Goal: Task Accomplishment & Management: Use online tool/utility

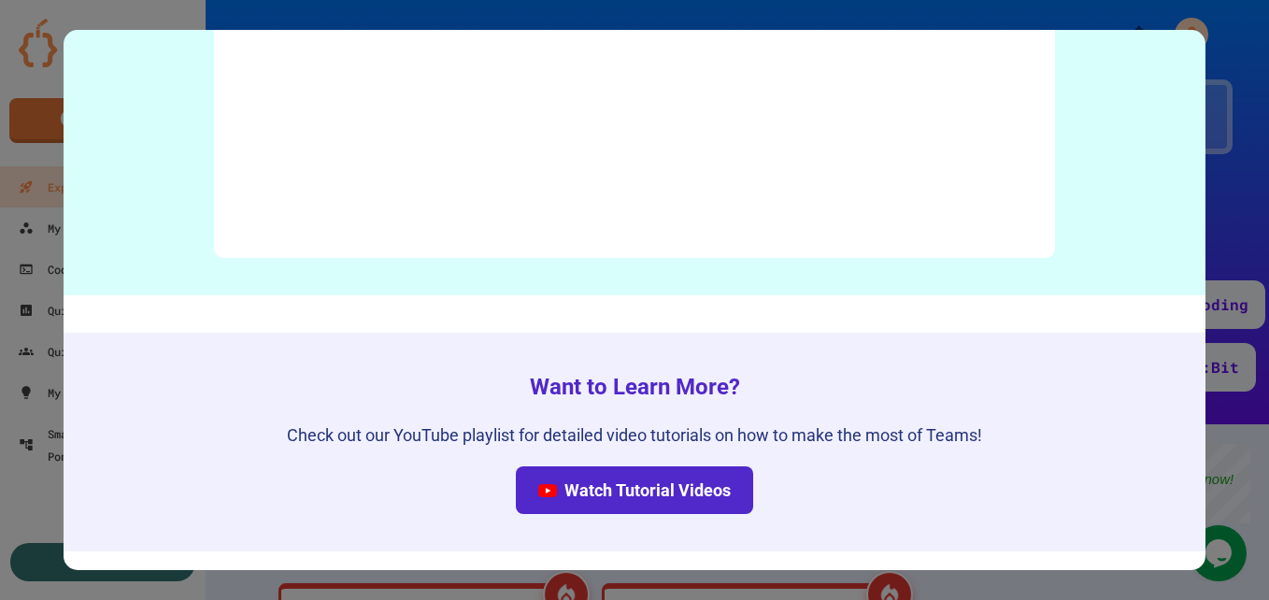
scroll to position [9433, 0]
click at [1218, 102] on div at bounding box center [634, 300] width 1269 height 600
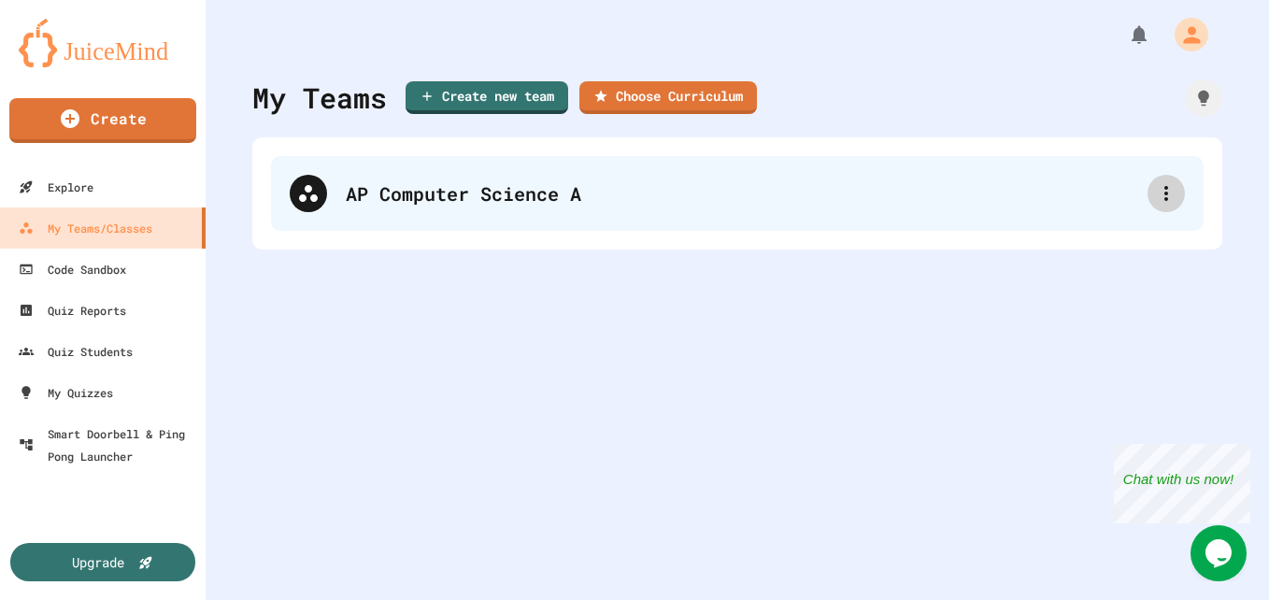
click at [1164, 194] on icon at bounding box center [1166, 193] width 4 height 15
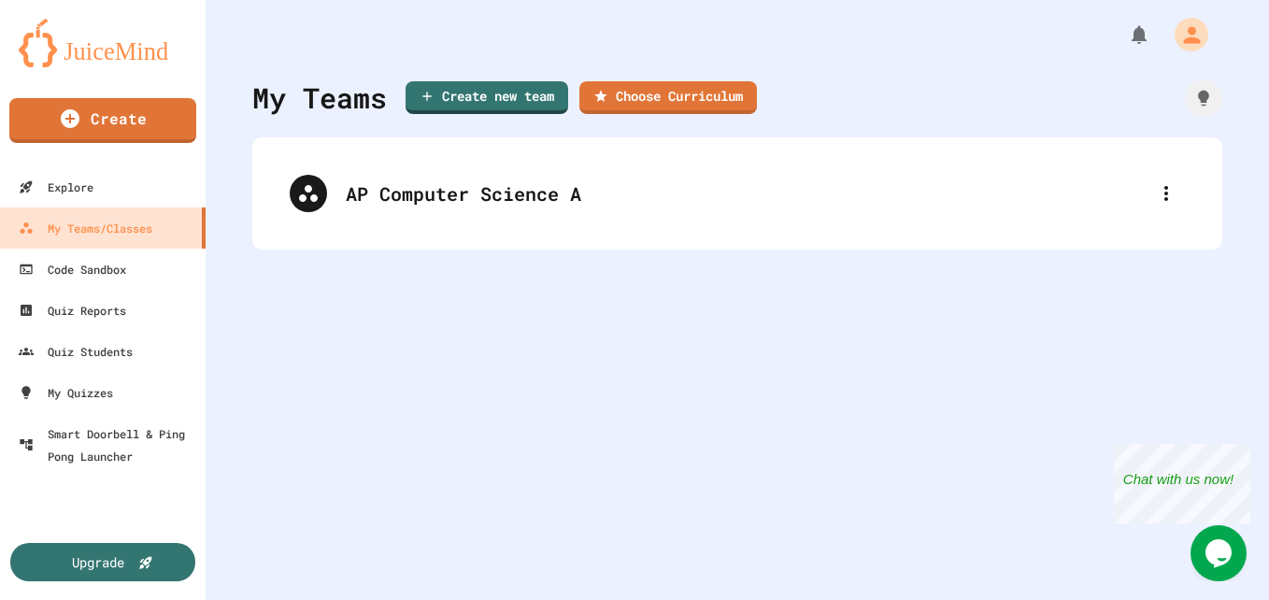
click at [1000, 599] on div at bounding box center [634, 602] width 1269 height 0
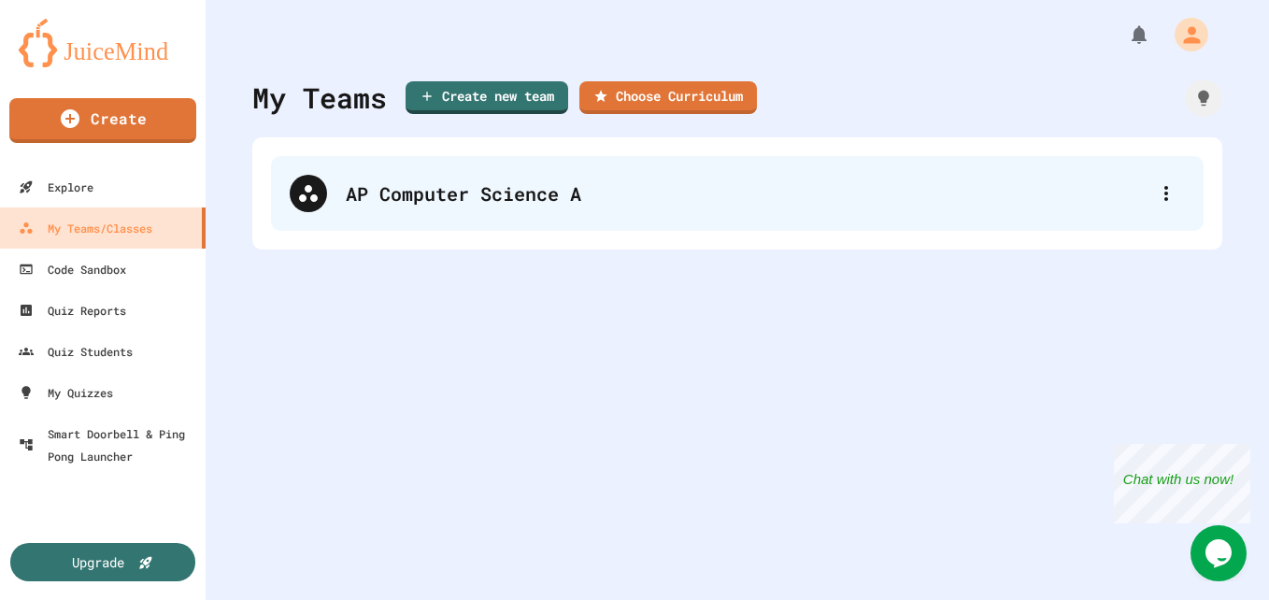
click at [519, 226] on div "AP Computer Science A" at bounding box center [737, 193] width 932 height 75
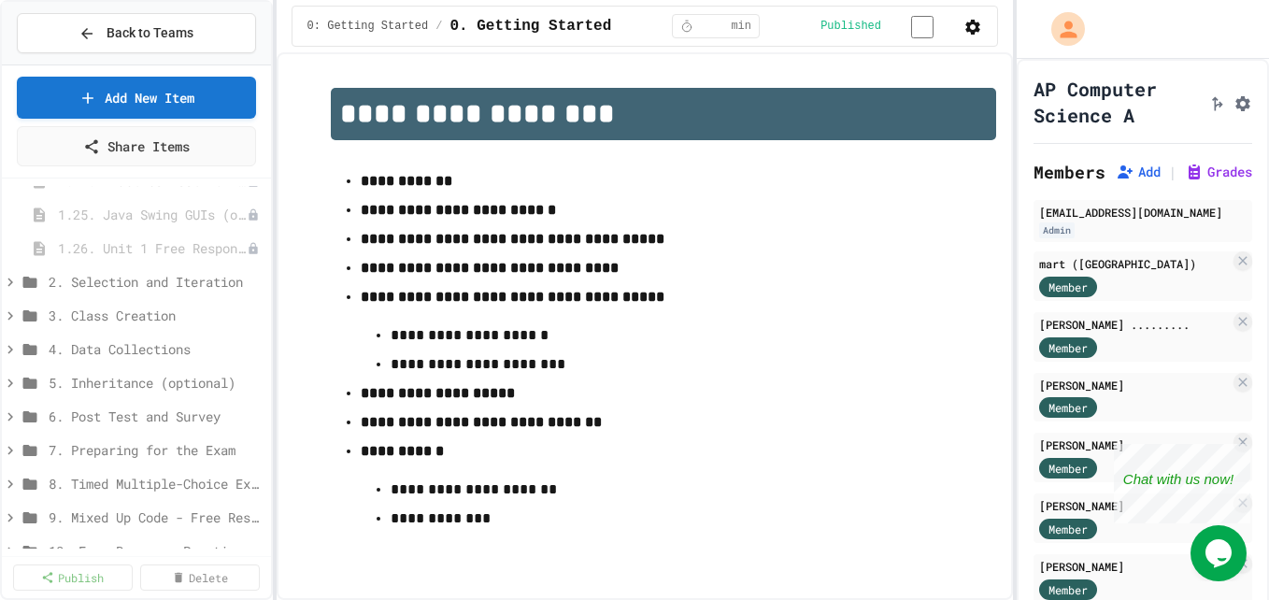
scroll to position [1166, 0]
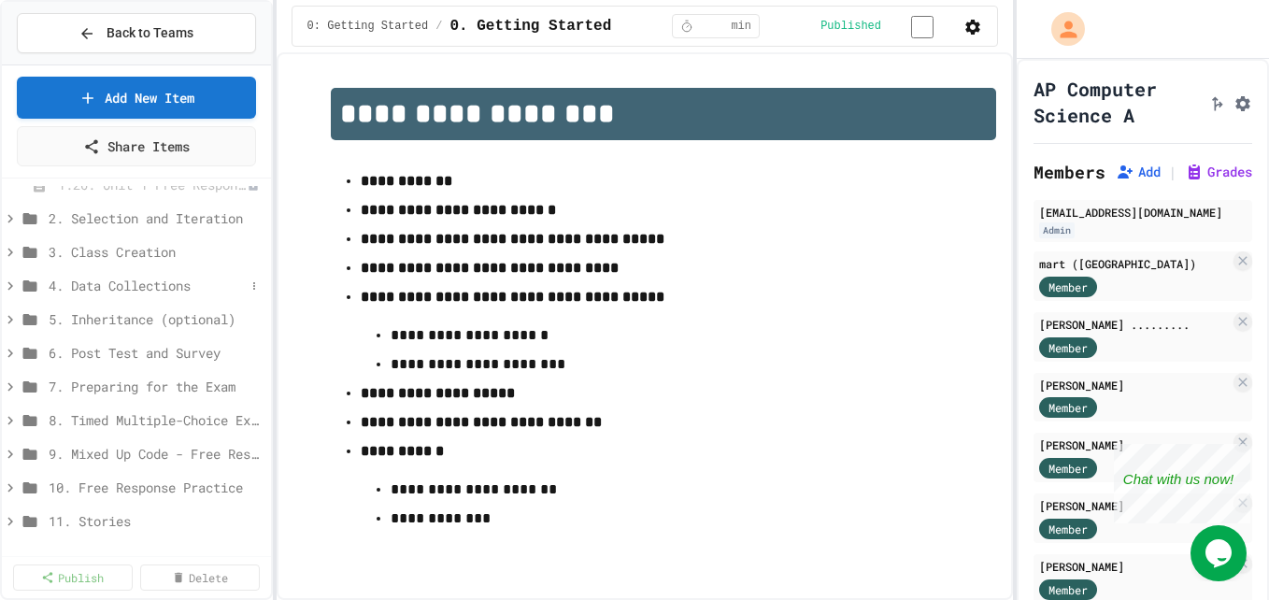
click at [149, 282] on span "4. Data Collections" at bounding box center [147, 286] width 196 height 20
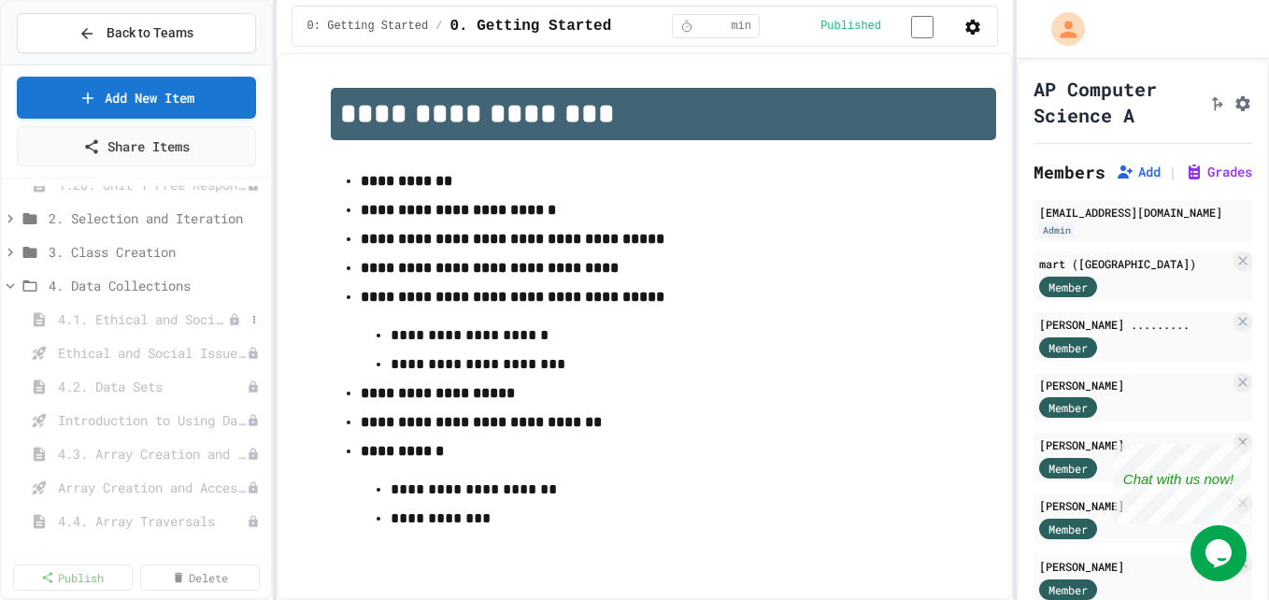
click at [138, 326] on span "4.1. Ethical and Social Issues Around Data Collection" at bounding box center [143, 319] width 170 height 20
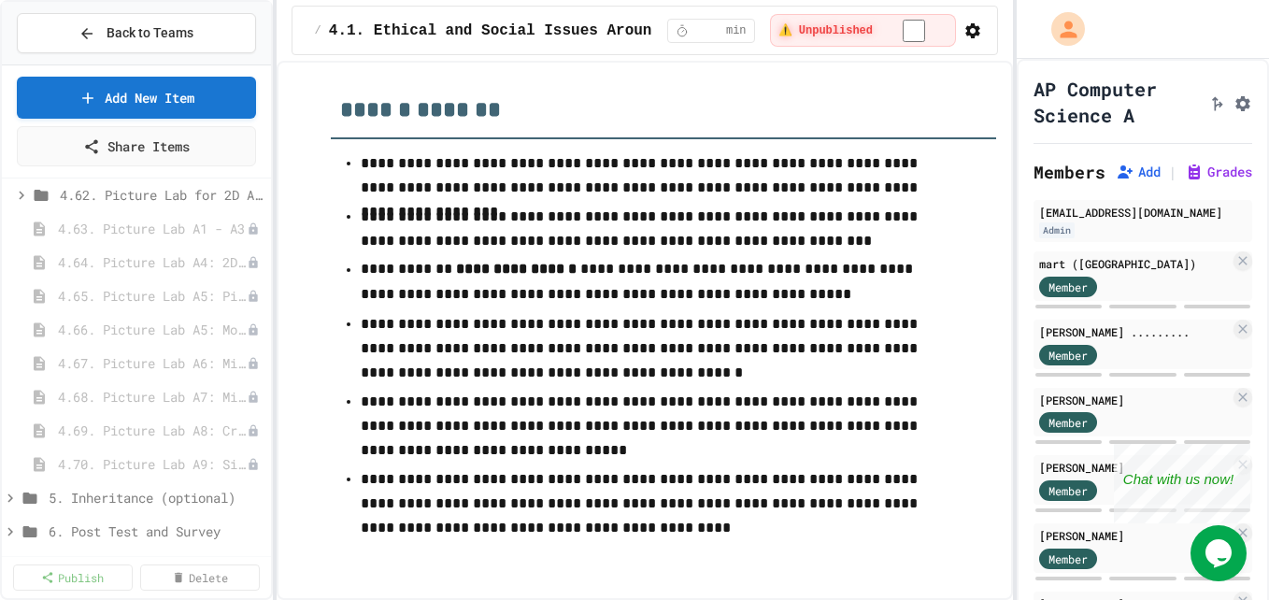
scroll to position [3747, 0]
click at [140, 228] on span "4.63. Picture Lab A1 - A3" at bounding box center [143, 227] width 170 height 20
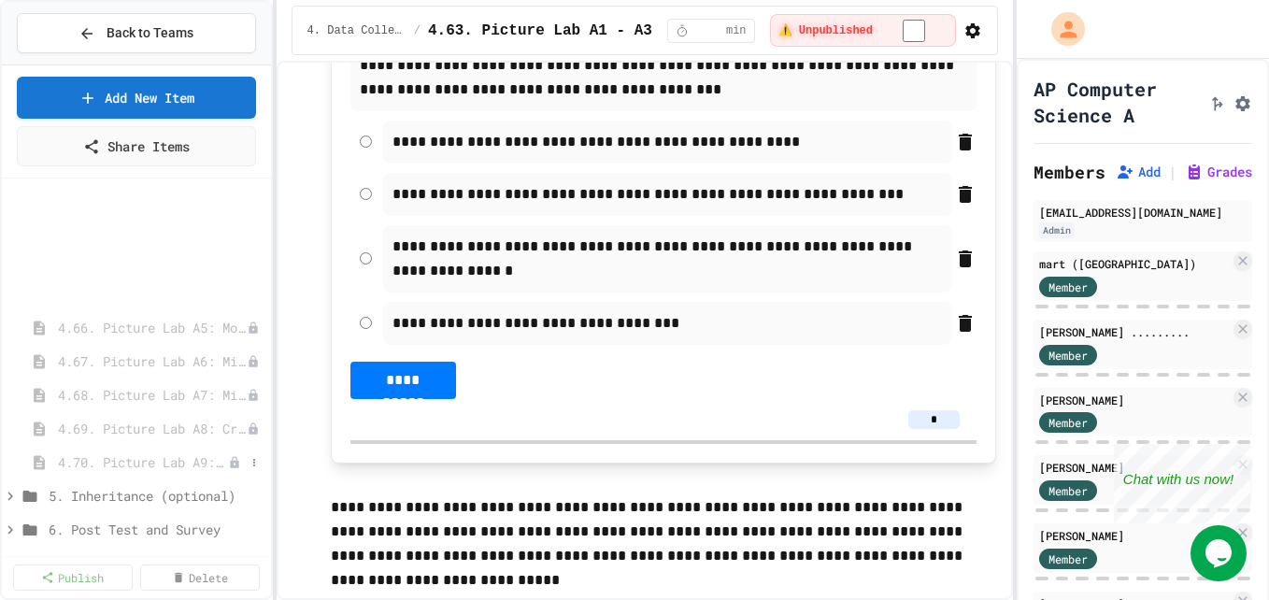
scroll to position [3924, 0]
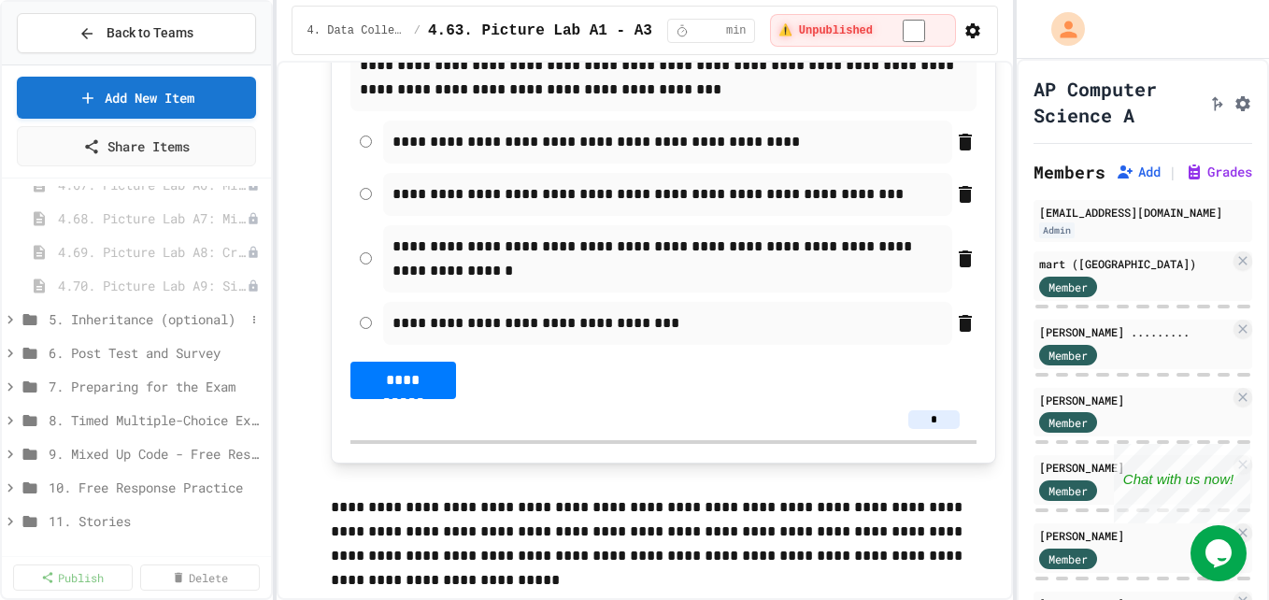
click at [161, 321] on span "5. Inheritance (optional)" at bounding box center [147, 319] width 196 height 20
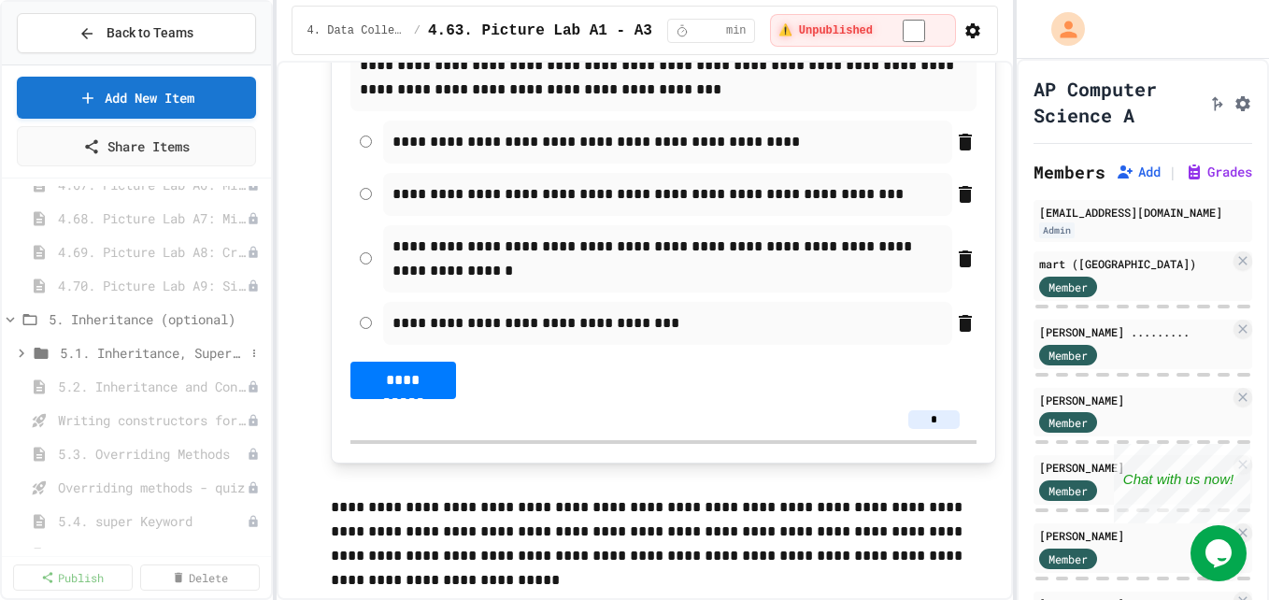
click at [163, 348] on span "5.1. Inheritance, Superclass, Subclass" at bounding box center [152, 353] width 185 height 20
click at [146, 404] on div "5.1. Inheritance, Superclass, Subclass" at bounding box center [136, 390] width 269 height 34
click at [153, 392] on span "5.1. Inheritance, Superclass, Subclass" at bounding box center [148, 386] width 159 height 20
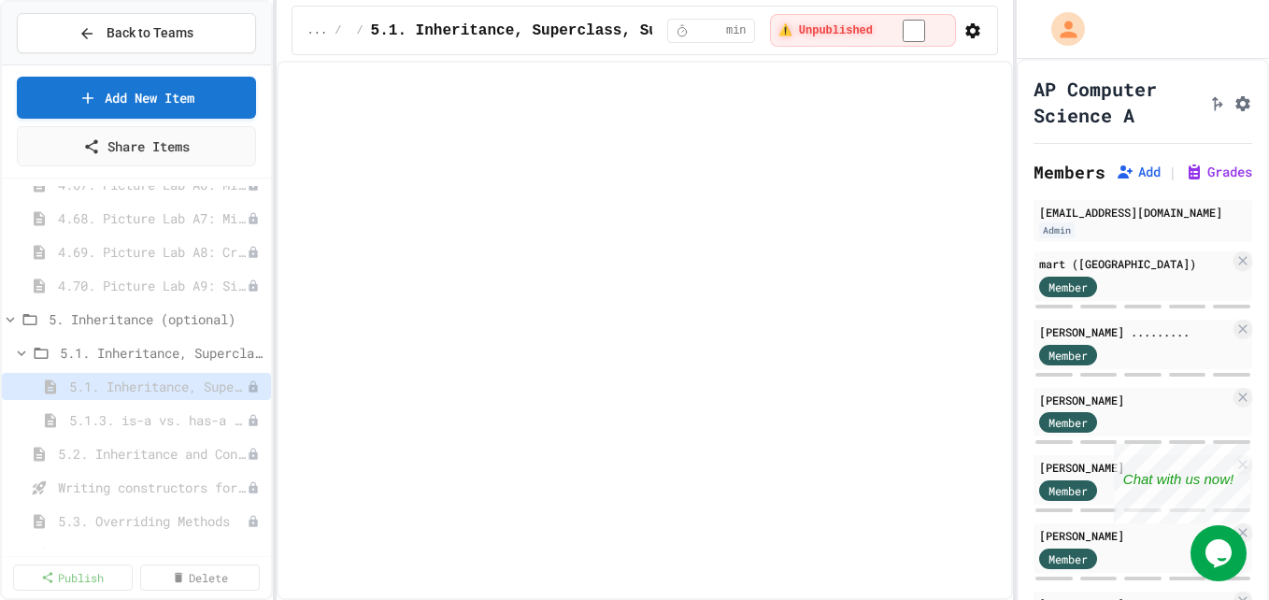
select select "***"
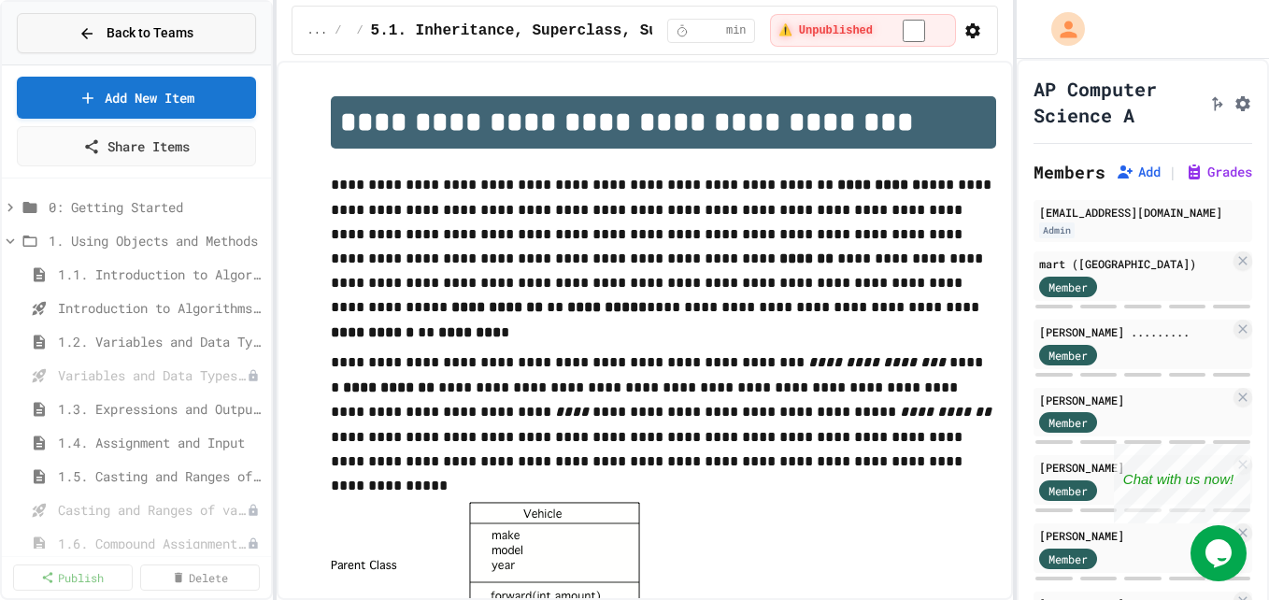
click at [172, 34] on span "Back to Teams" at bounding box center [149, 33] width 87 height 20
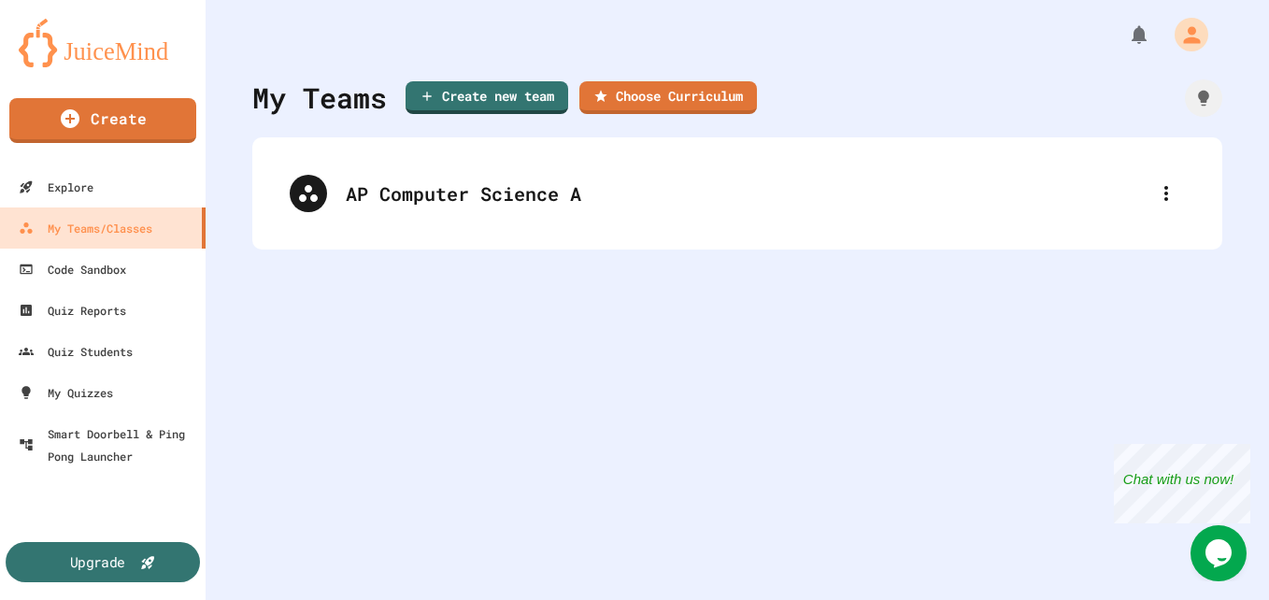
click at [106, 563] on div "Upgrade" at bounding box center [97, 561] width 55 height 21
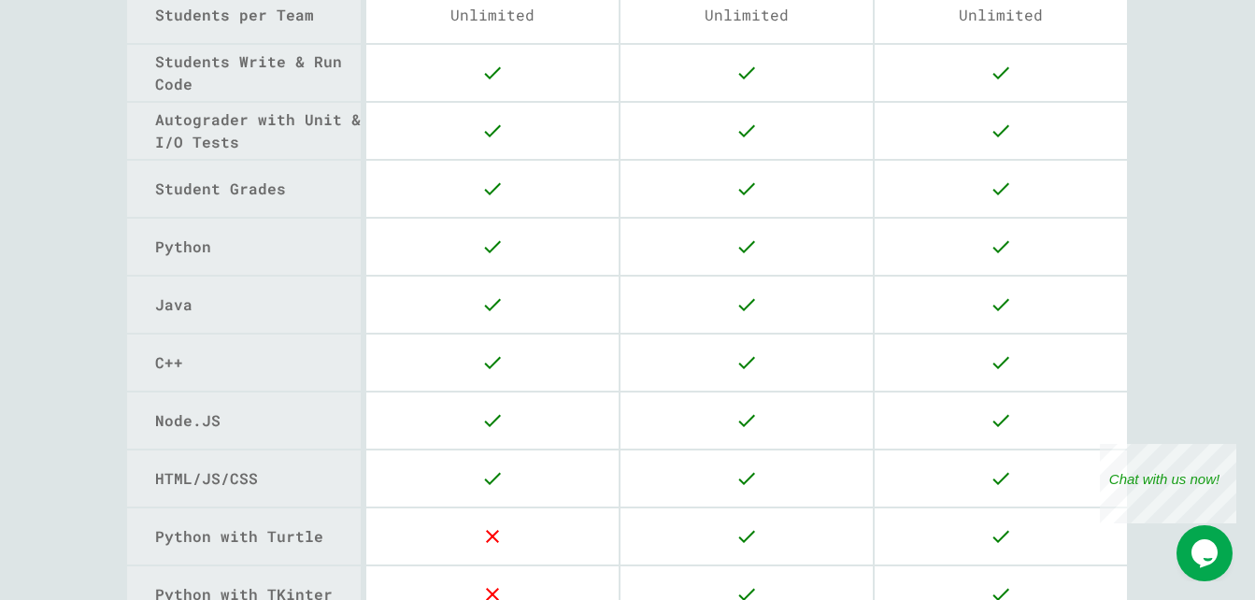
scroll to position [482, 0]
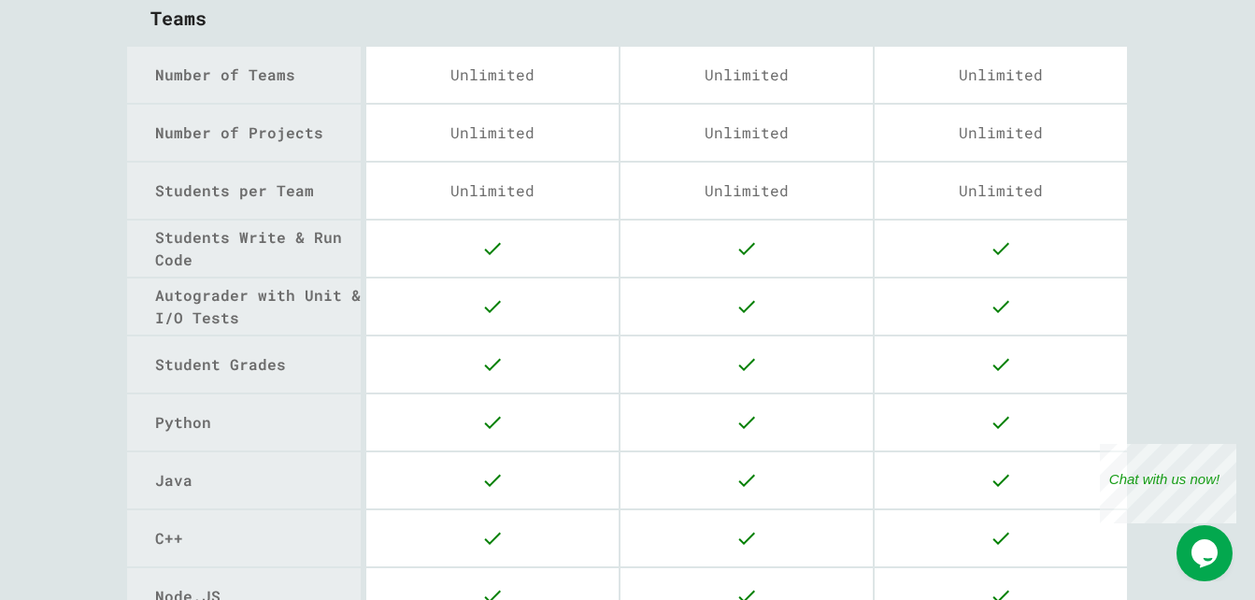
click at [599, 502] on div at bounding box center [492, 480] width 252 height 56
drag, startPoint x: 599, startPoint y: 502, endPoint x: 609, endPoint y: 444, distance: 58.8
click at [620, 444] on div at bounding box center [746, 422] width 252 height 56
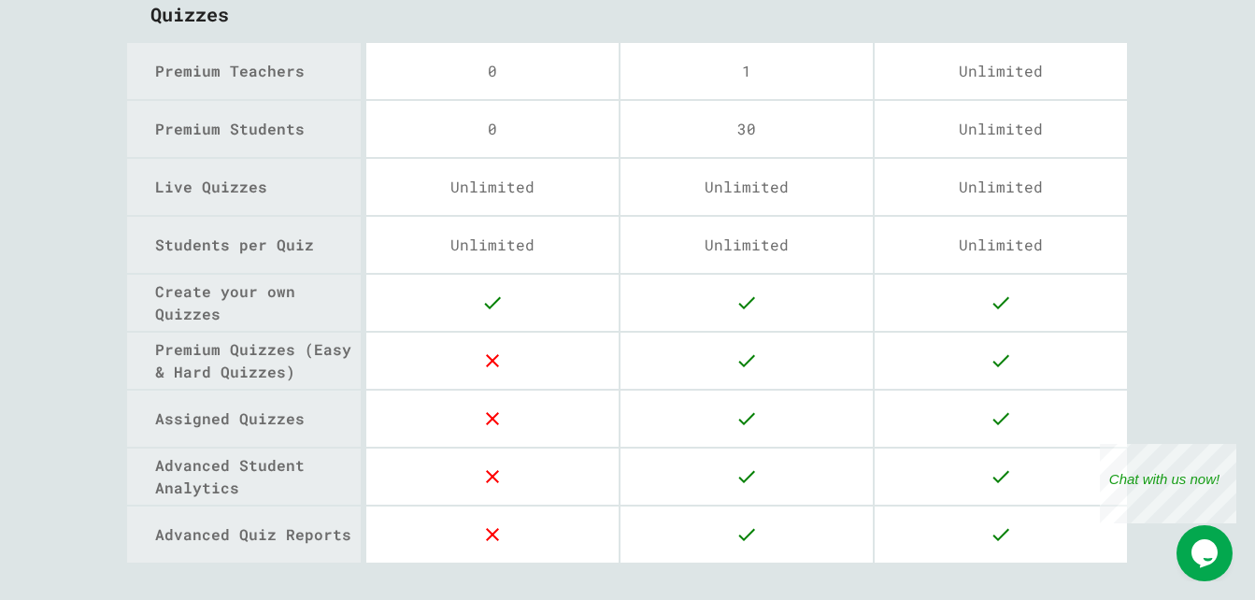
scroll to position [2624, 0]
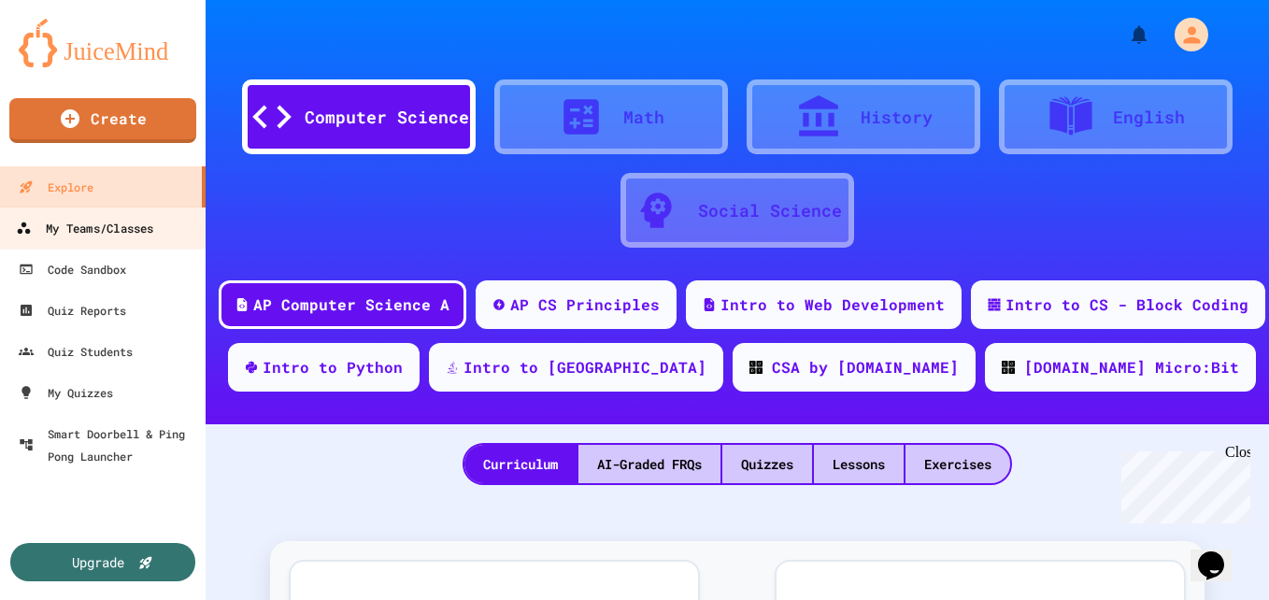
click at [139, 235] on div "My Teams/Classes" at bounding box center [84, 228] width 137 height 23
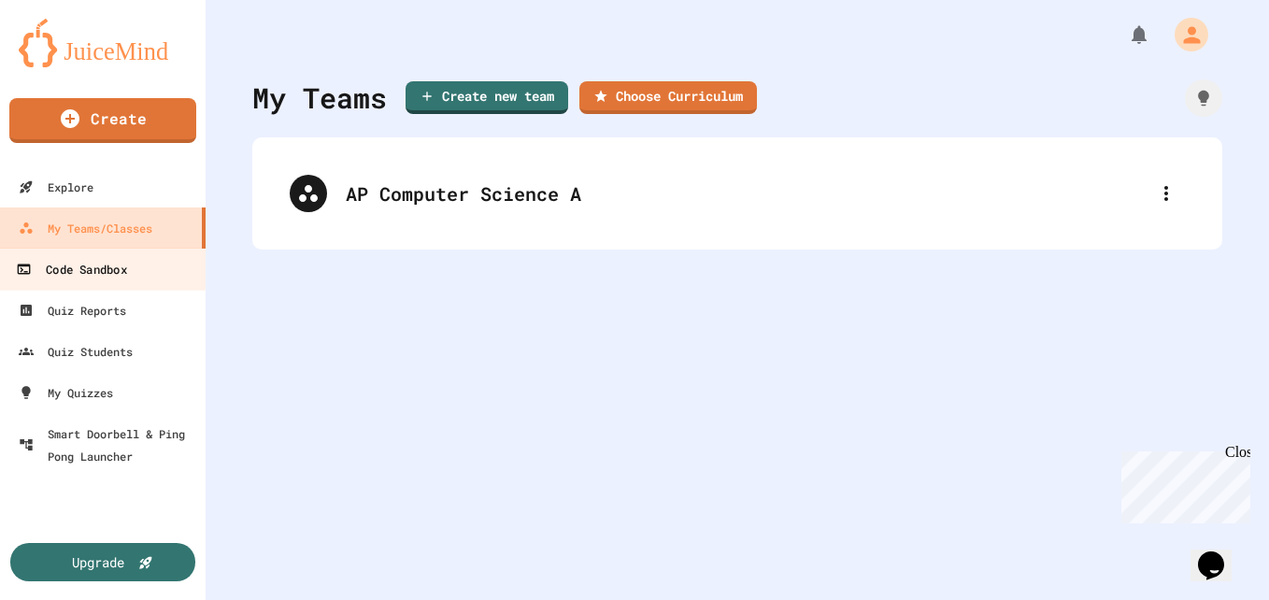
click at [134, 281] on link "Code Sandbox" at bounding box center [103, 269] width 212 height 42
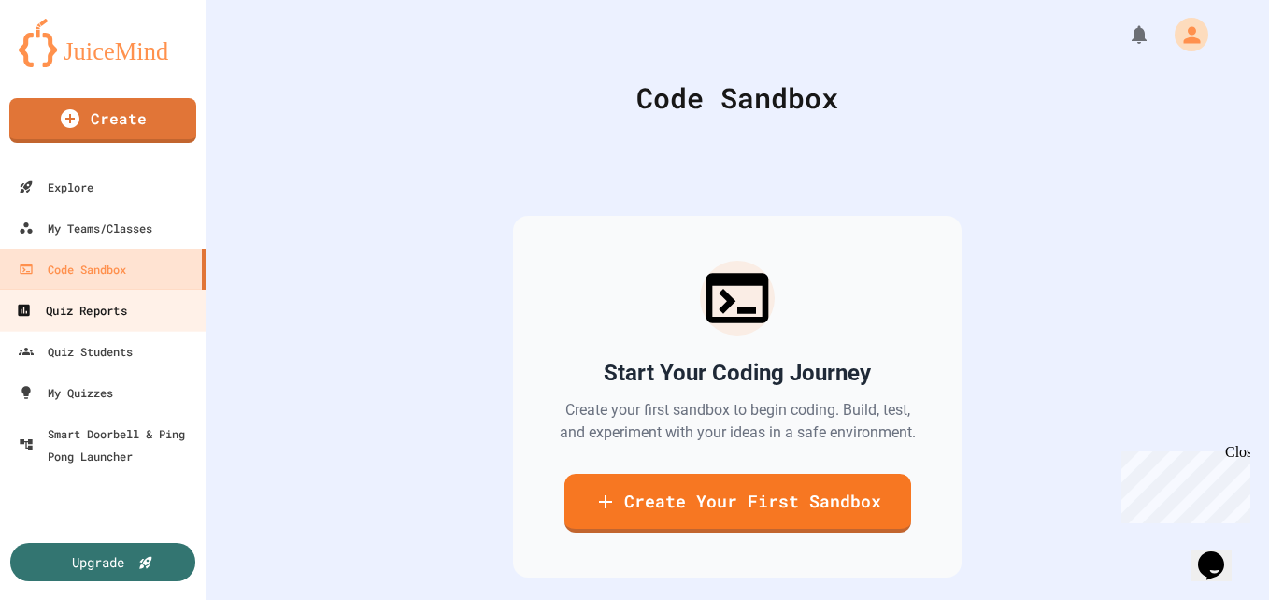
click at [130, 305] on link "Quiz Reports" at bounding box center [103, 310] width 212 height 42
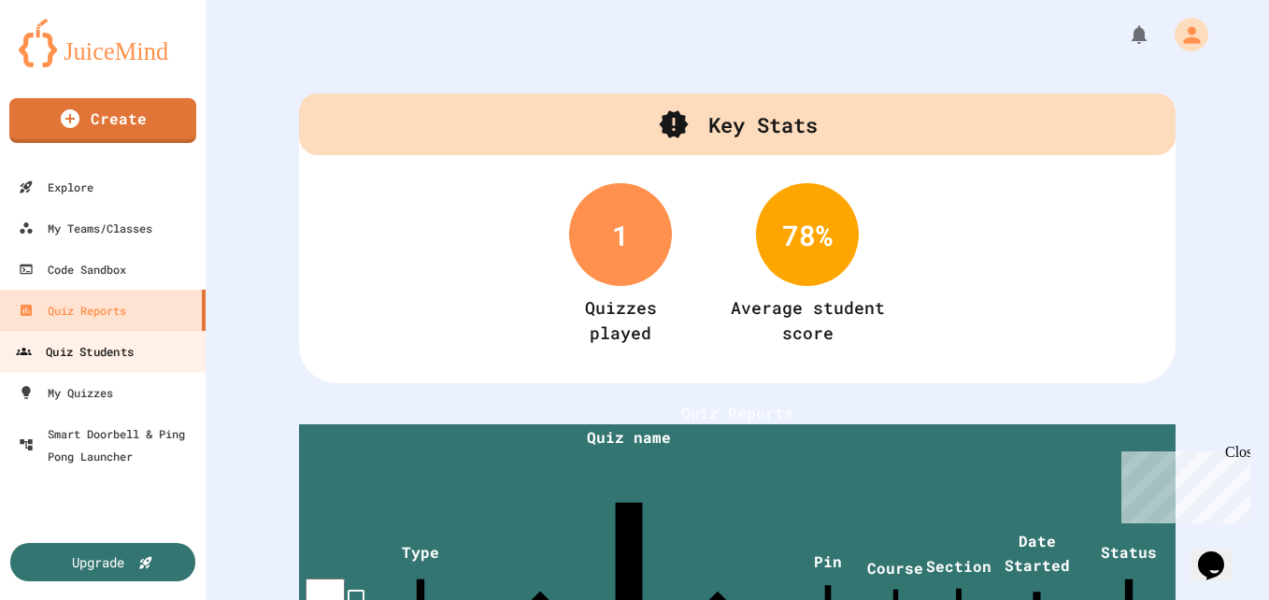
click at [103, 350] on div "Quiz Students" at bounding box center [75, 351] width 118 height 23
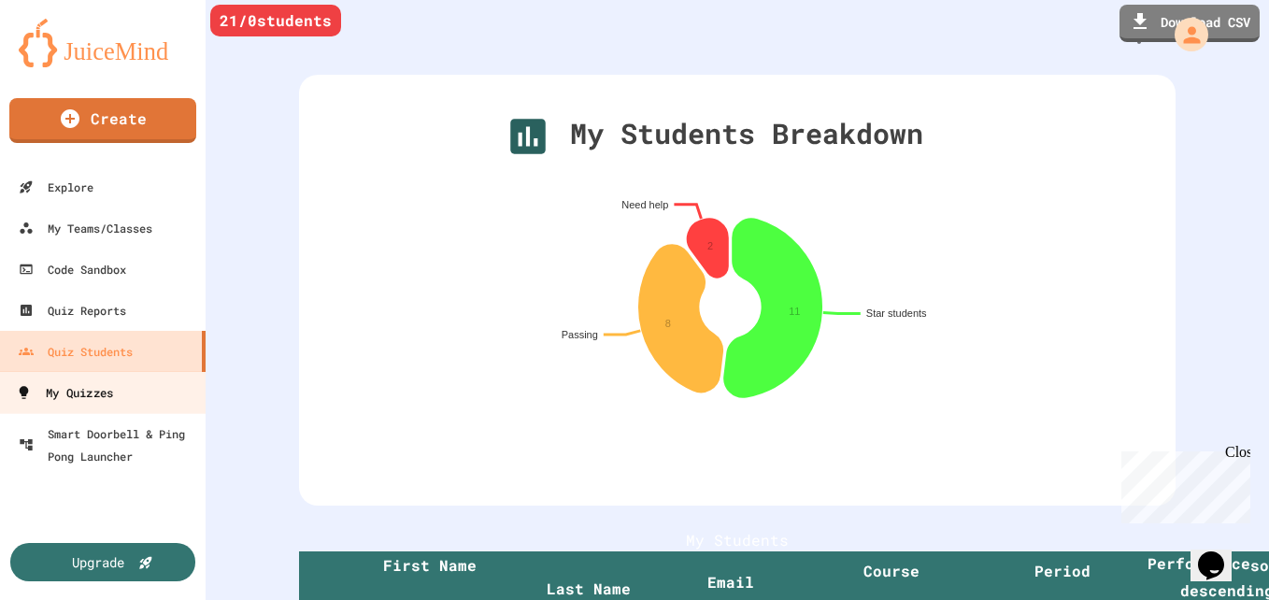
click at [157, 399] on link "My Quizzes" at bounding box center [103, 392] width 212 height 42
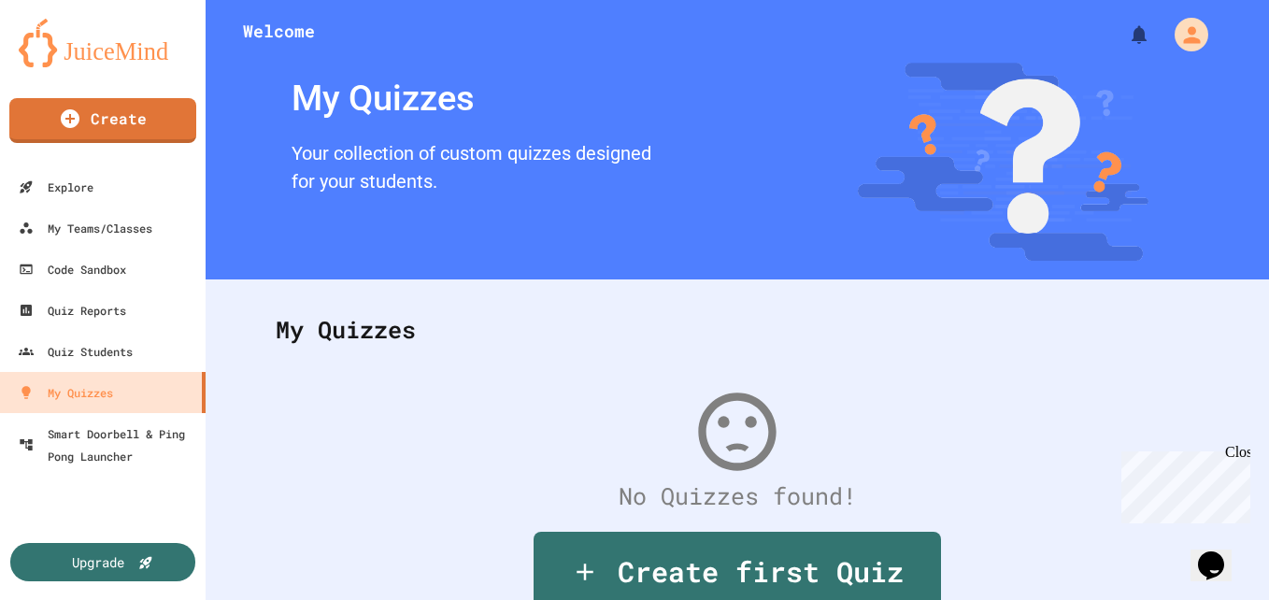
scroll to position [108, 0]
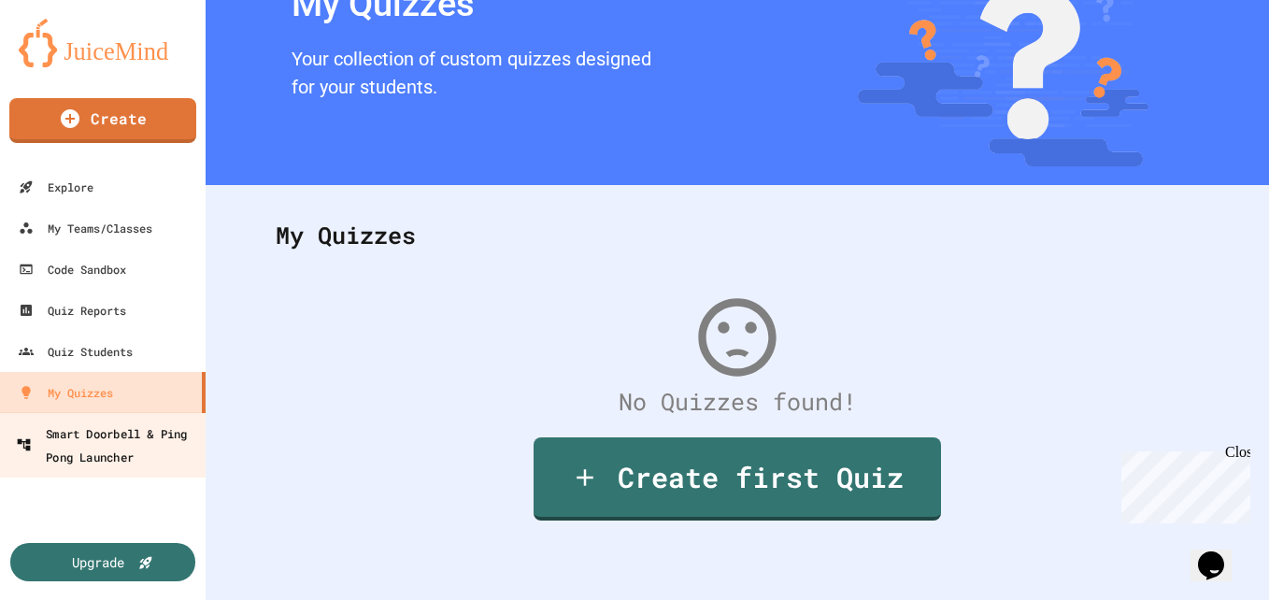
click at [164, 419] on link "Smart Doorbell & Ping Pong Launcher" at bounding box center [103, 444] width 212 height 65
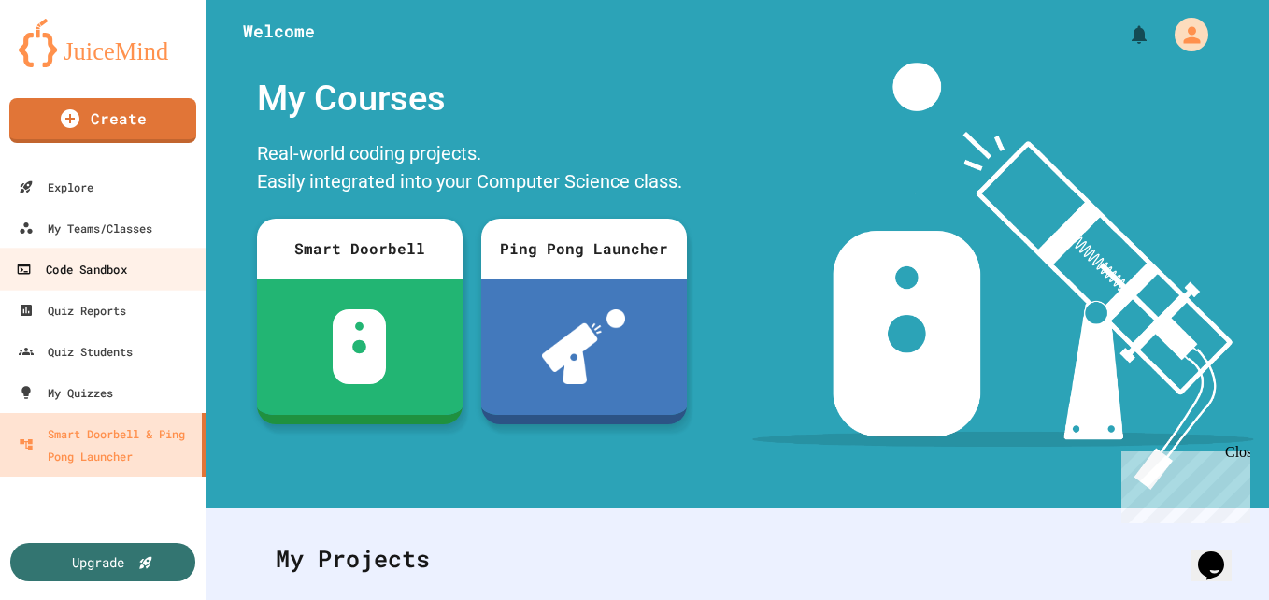
click at [146, 277] on link "Code Sandbox" at bounding box center [103, 269] width 212 height 42
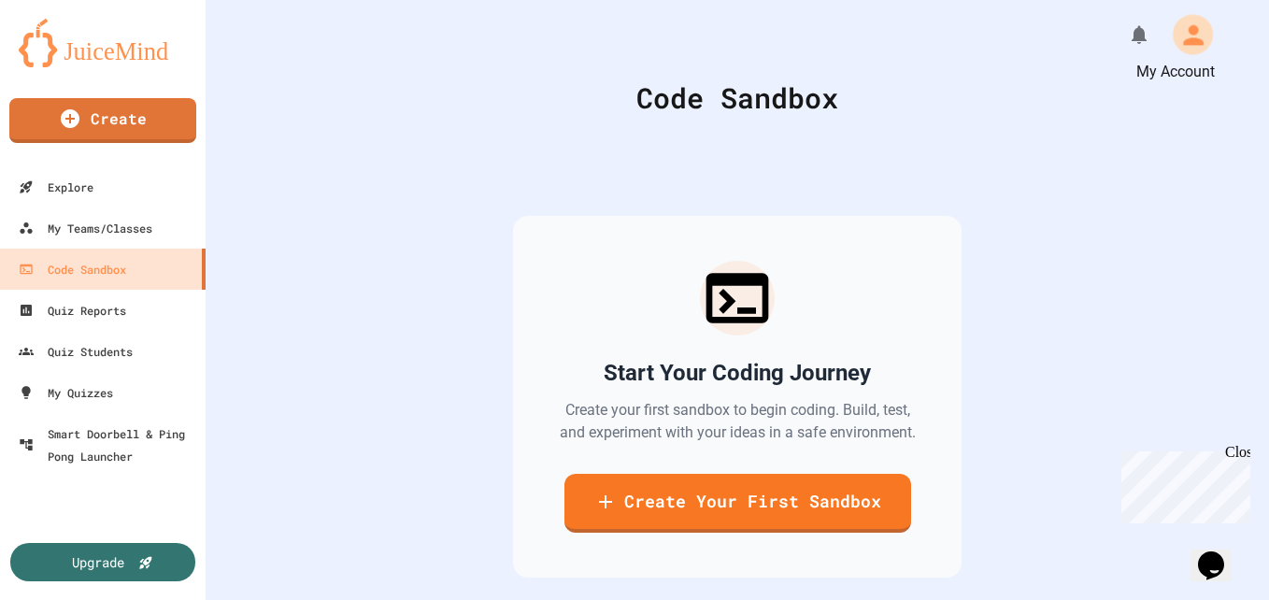
click at [1177, 47] on icon "My Account" at bounding box center [1192, 35] width 30 height 30
click at [1060, 599] on div at bounding box center [634, 600] width 1269 height 0
click at [716, 503] on link "Create Your First Sandbox" at bounding box center [737, 501] width 342 height 62
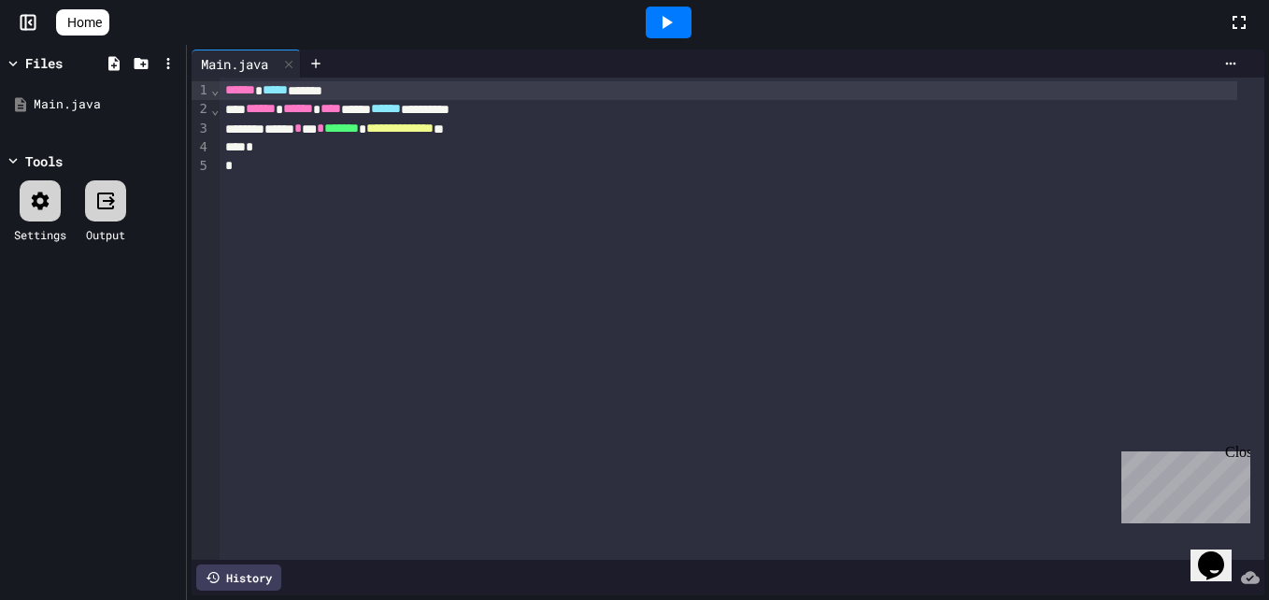
click at [673, 21] on icon at bounding box center [667, 22] width 10 height 13
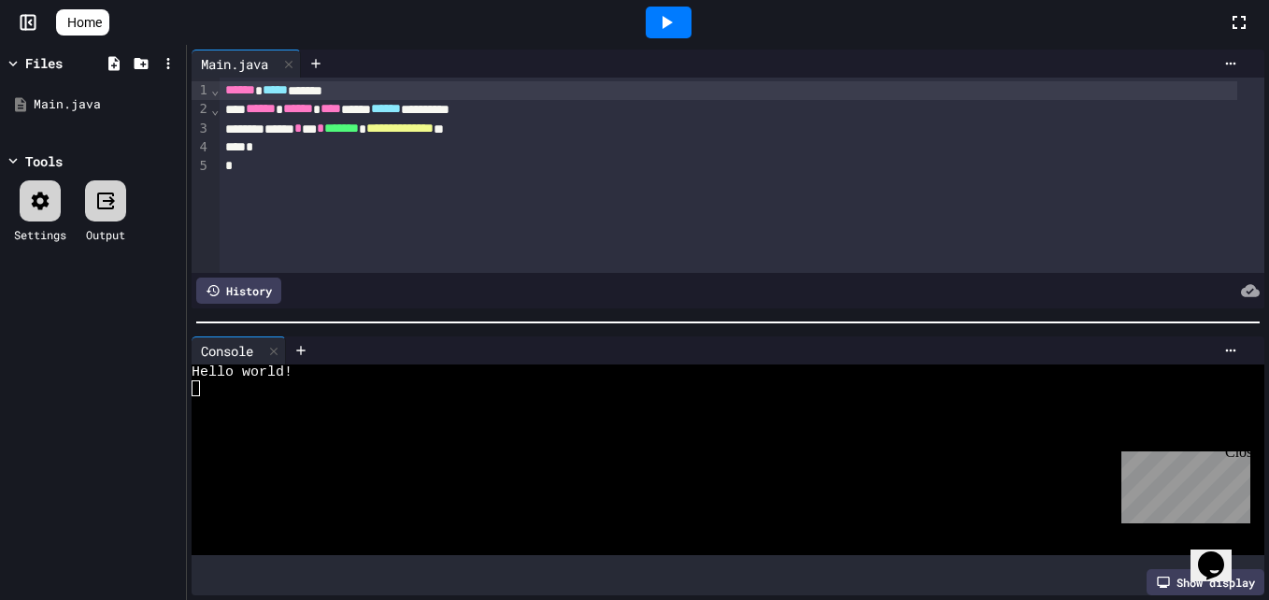
click at [55, 66] on div "Files" at bounding box center [43, 63] width 37 height 20
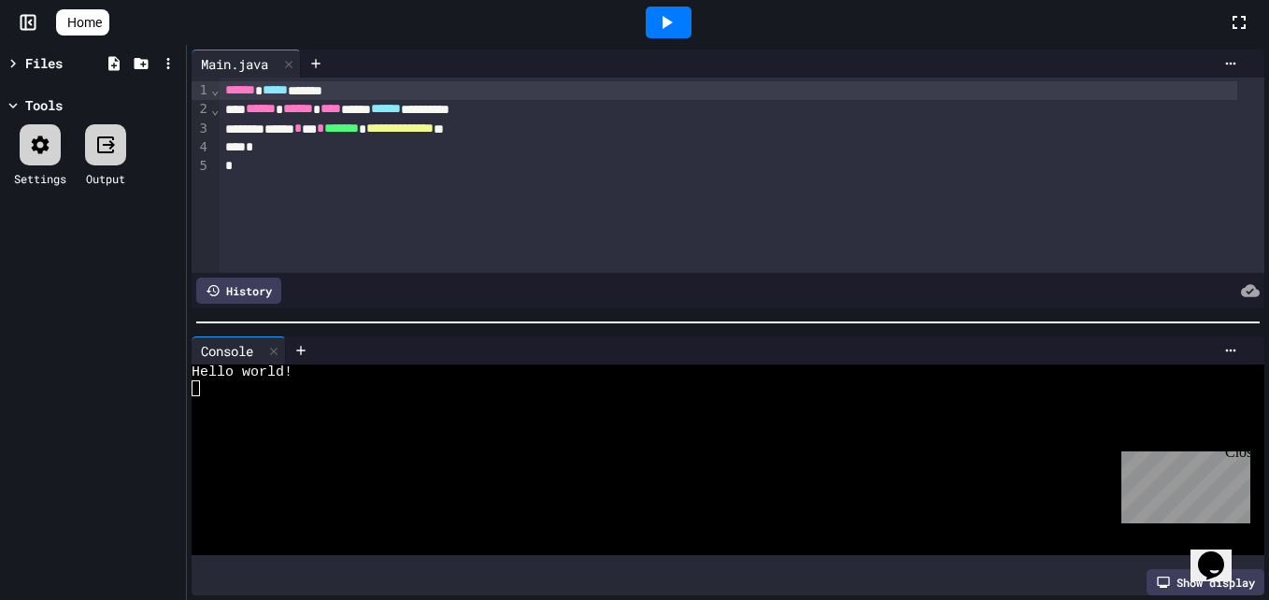
click at [55, 66] on div "Files" at bounding box center [43, 63] width 37 height 20
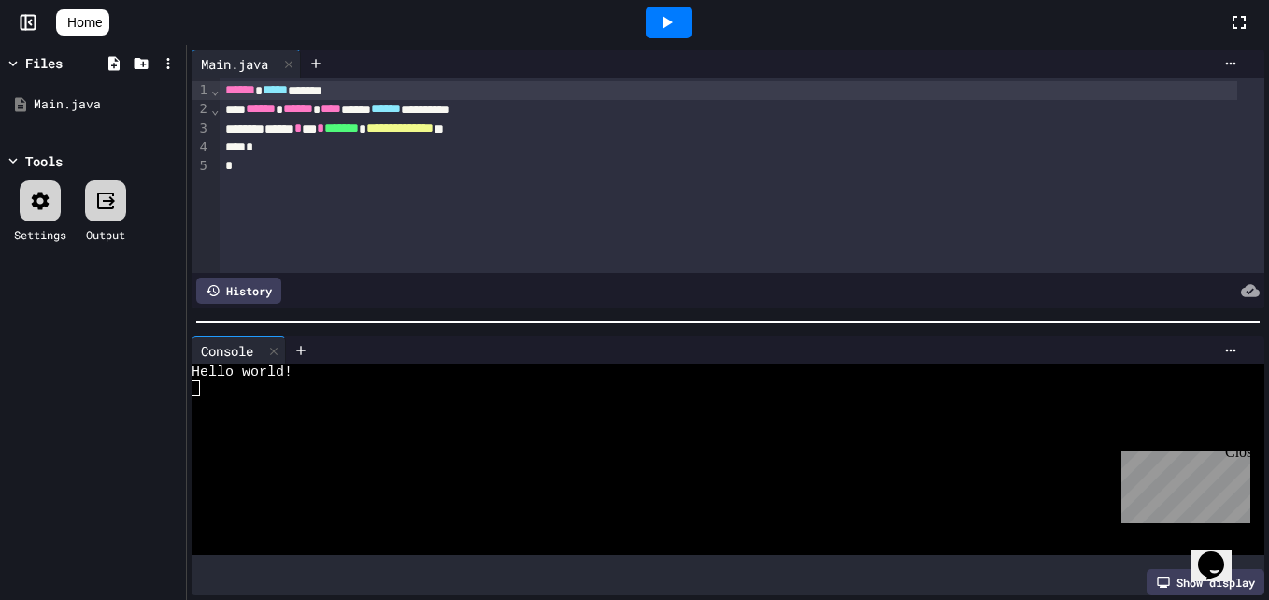
click at [50, 169] on div "Tools" at bounding box center [43, 161] width 37 height 20
click at [167, 57] on icon at bounding box center [168, 63] width 17 height 17
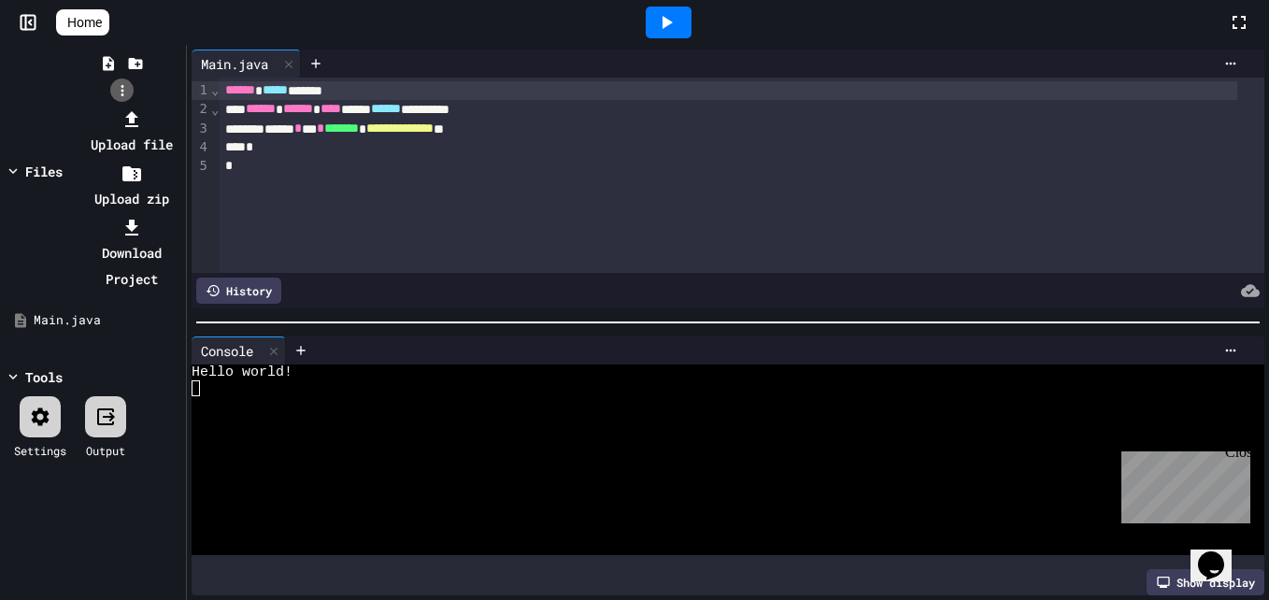
click at [167, 106] on div at bounding box center [122, 106] width 119 height 0
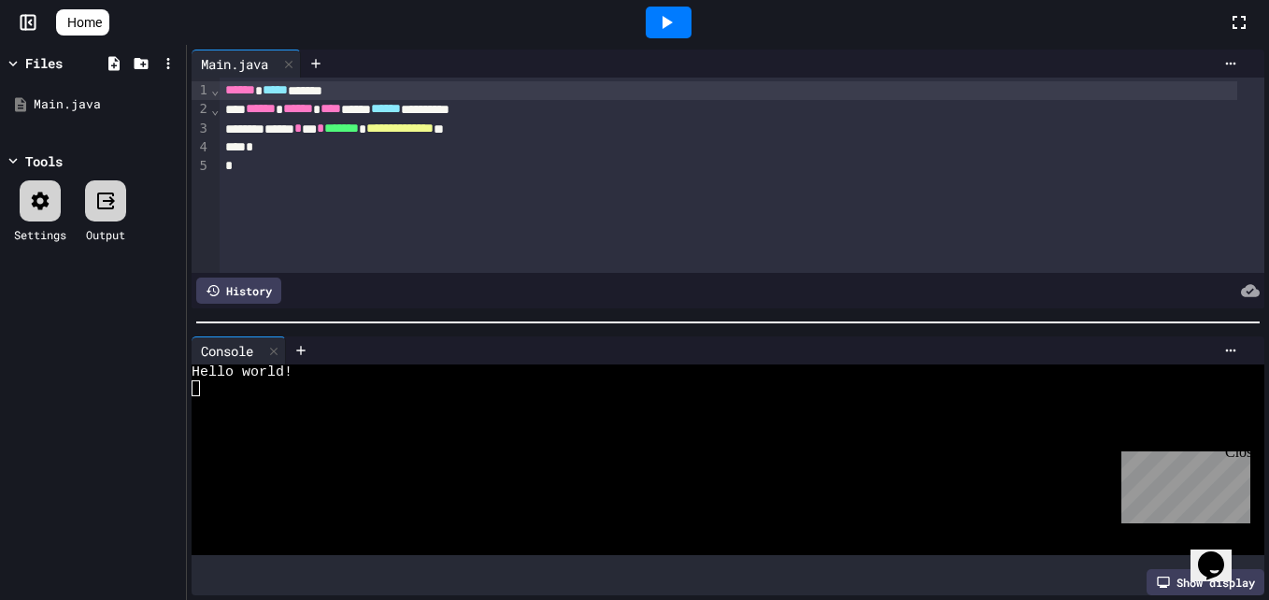
click at [27, 23] on icon at bounding box center [28, 22] width 19 height 19
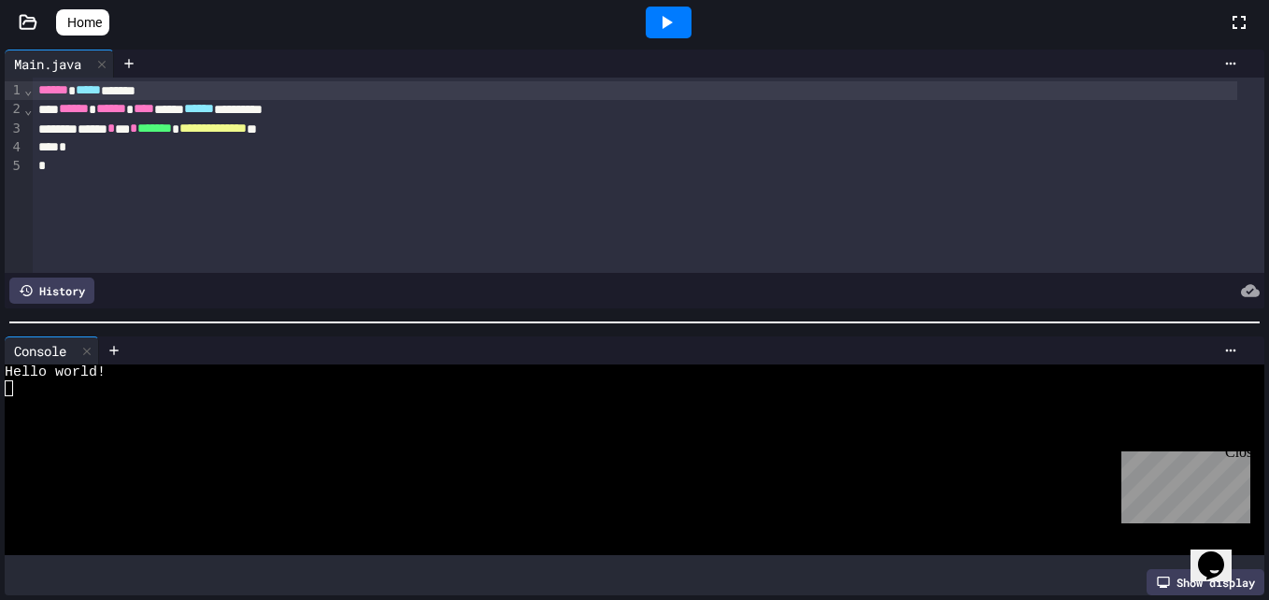
click at [27, 23] on icon at bounding box center [28, 22] width 19 height 19
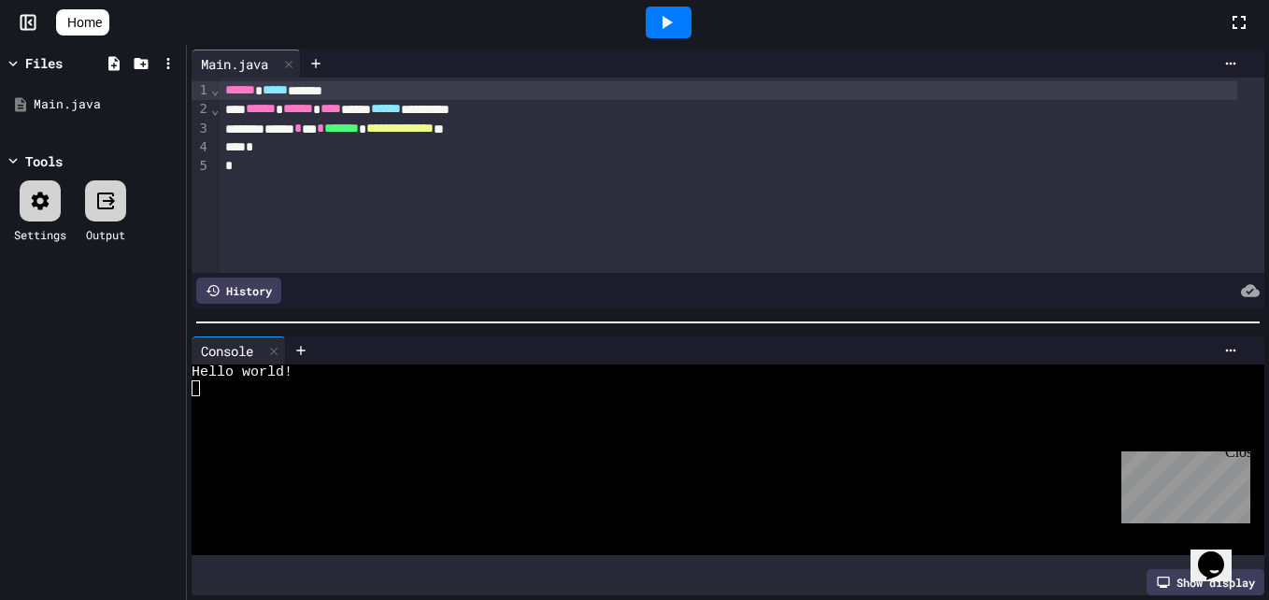
click at [27, 23] on icon at bounding box center [28, 22] width 19 height 19
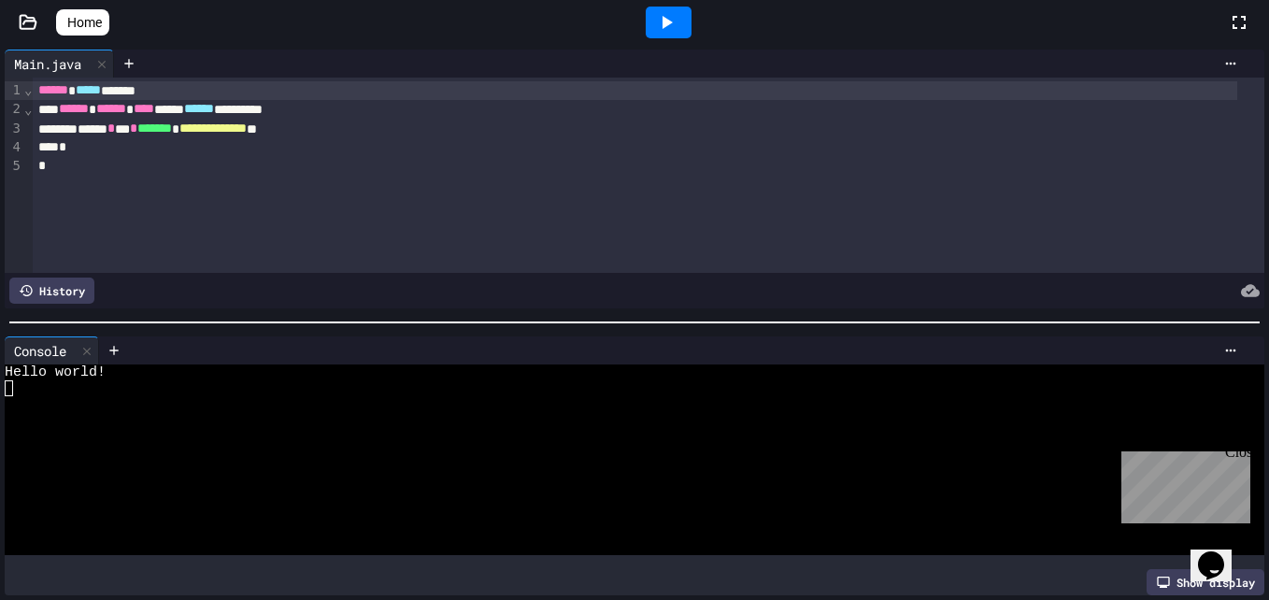
click at [27, 23] on icon at bounding box center [28, 22] width 19 height 19
